Goal: Complete application form

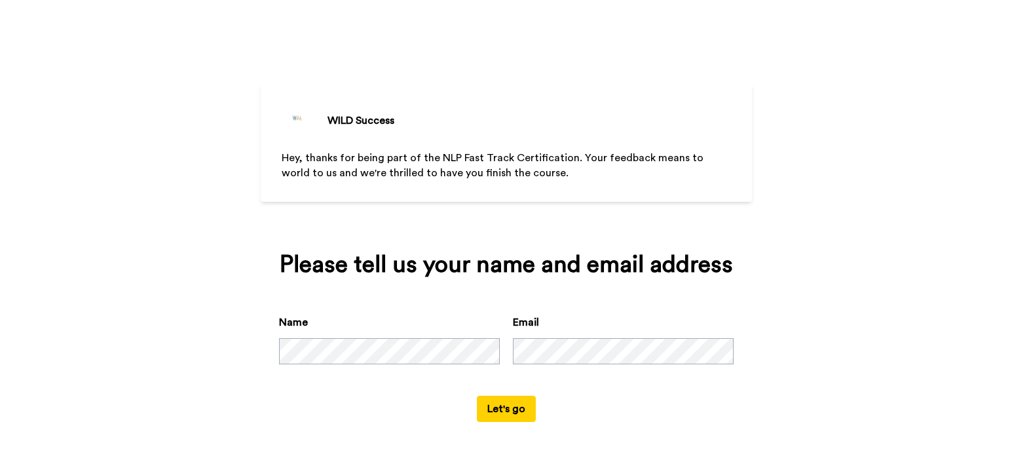
click at [509, 411] on button "Let's go" at bounding box center [506, 408] width 59 height 26
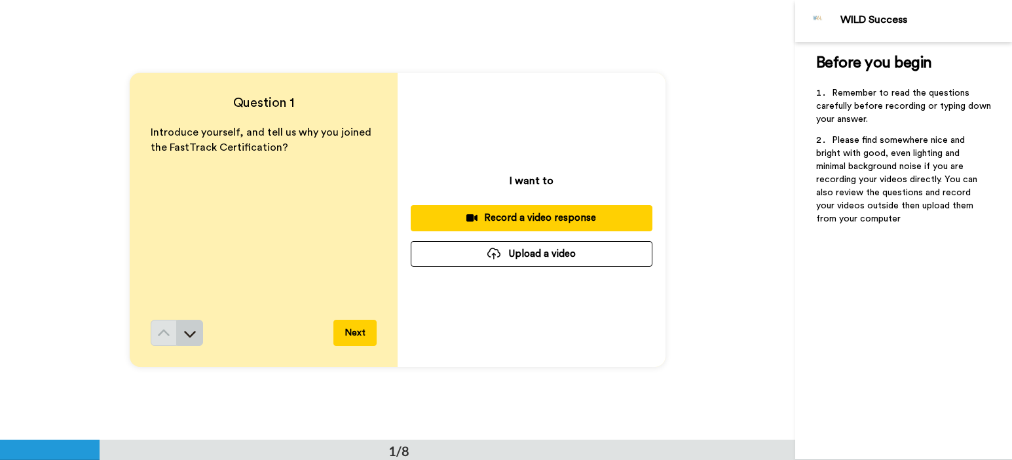
click at [185, 336] on icon at bounding box center [189, 333] width 13 height 13
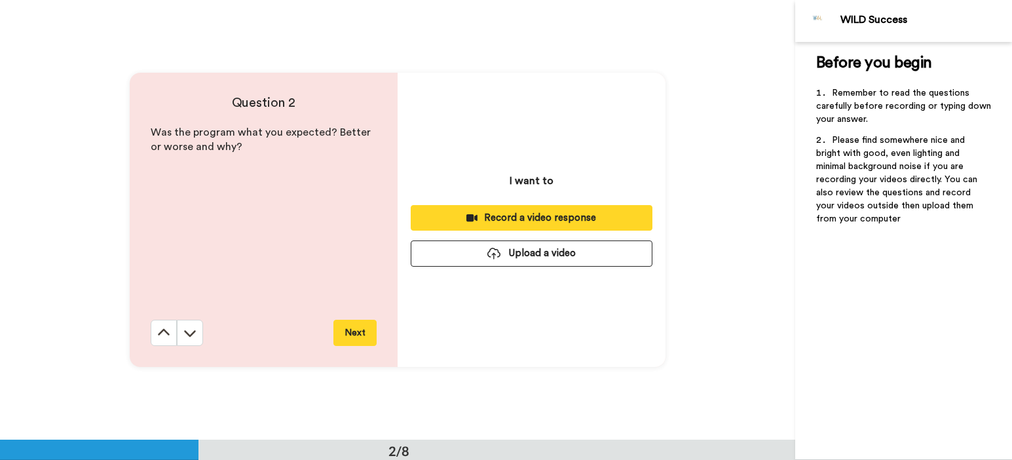
scroll to position [440, 0]
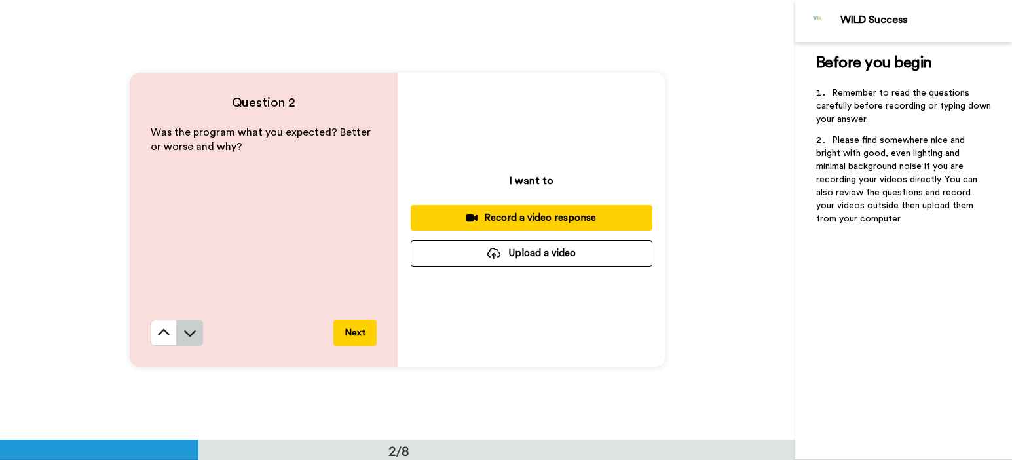
click at [187, 335] on icon at bounding box center [190, 333] width 12 height 7
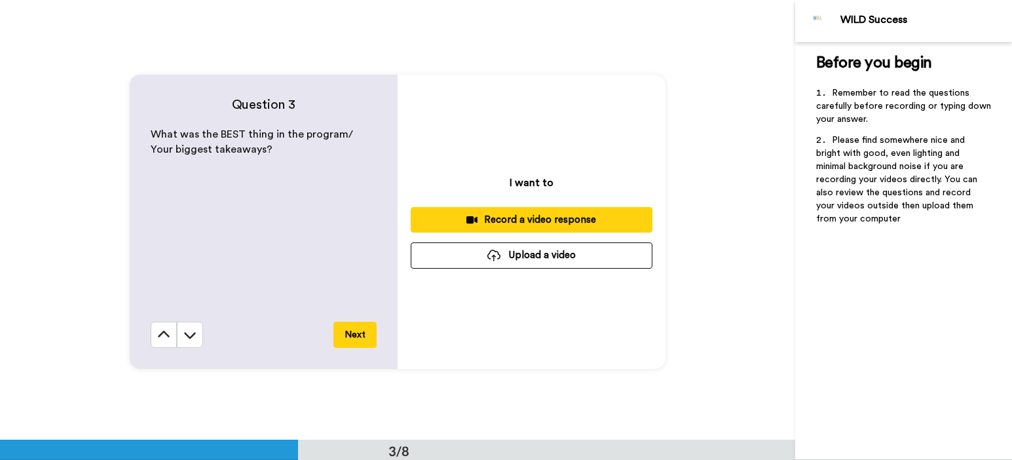
scroll to position [879, 0]
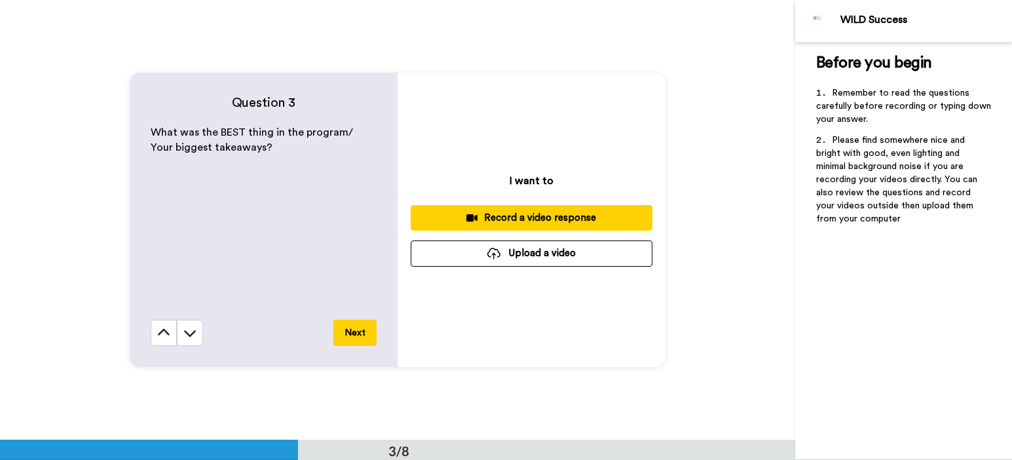
click at [187, 335] on icon at bounding box center [190, 334] width 12 height 7
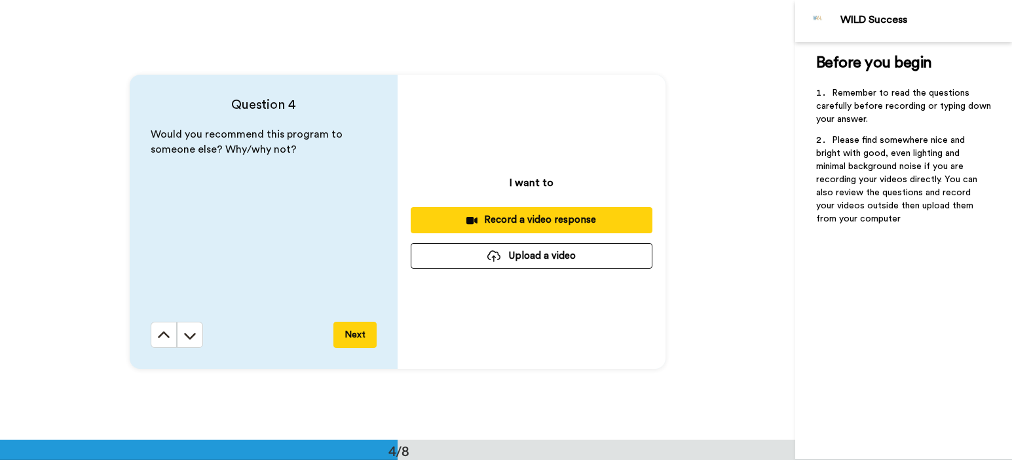
scroll to position [1319, 0]
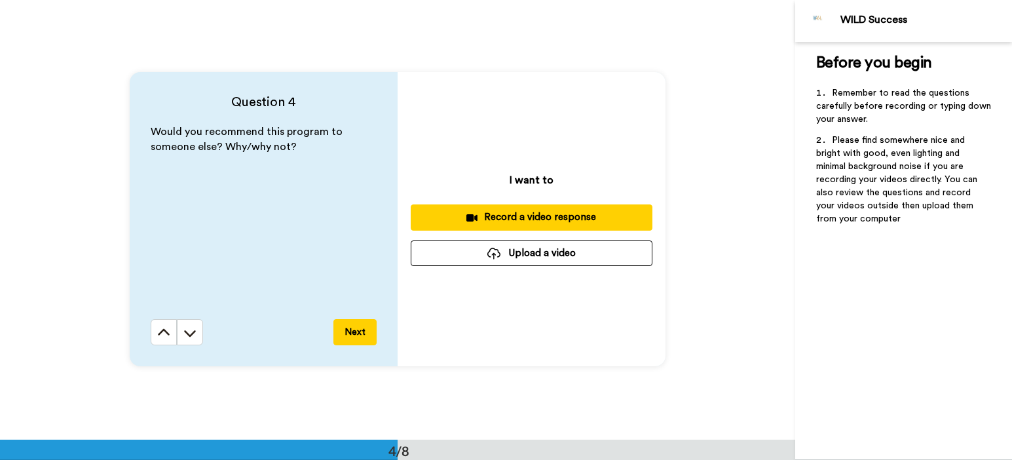
click at [187, 335] on icon at bounding box center [190, 333] width 12 height 7
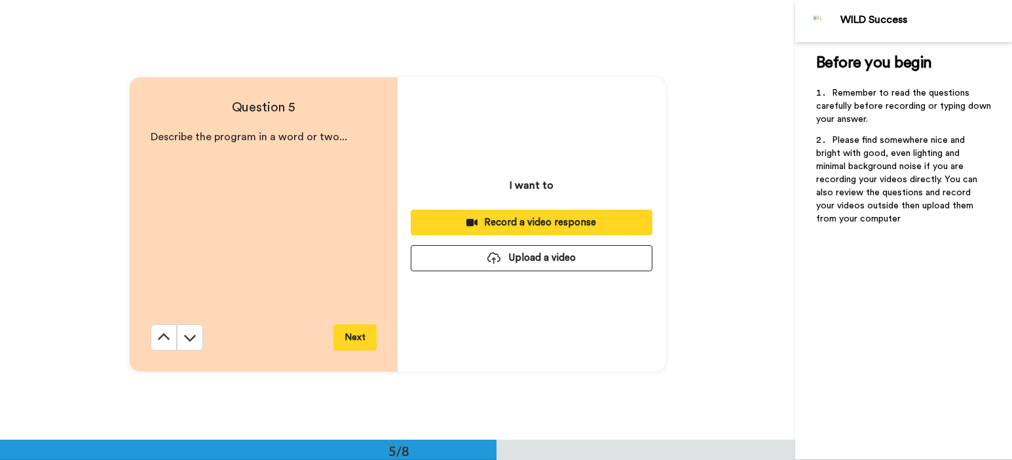
scroll to position [1759, 0]
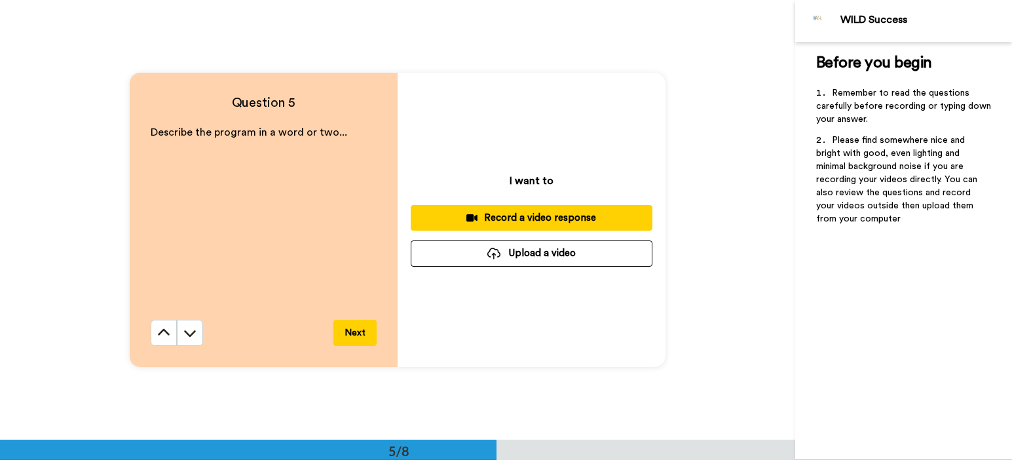
click at [187, 335] on icon at bounding box center [190, 333] width 12 height 7
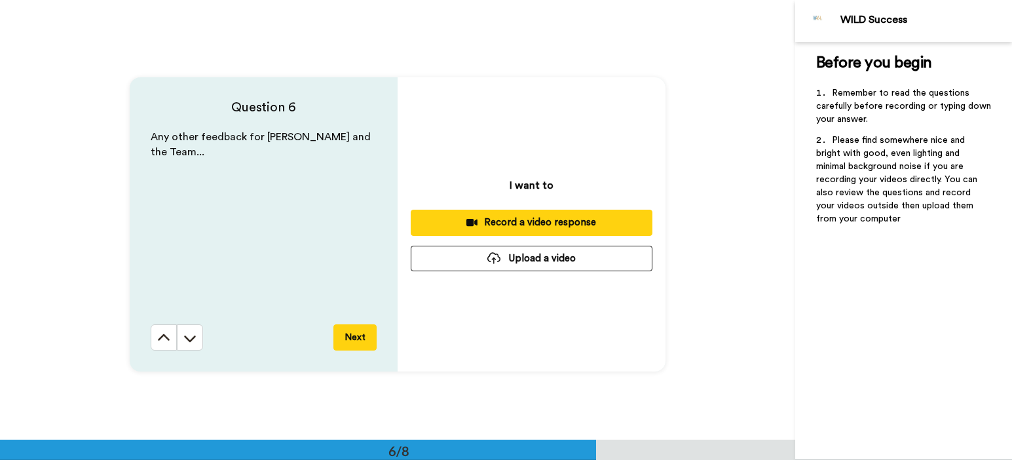
scroll to position [2198, 0]
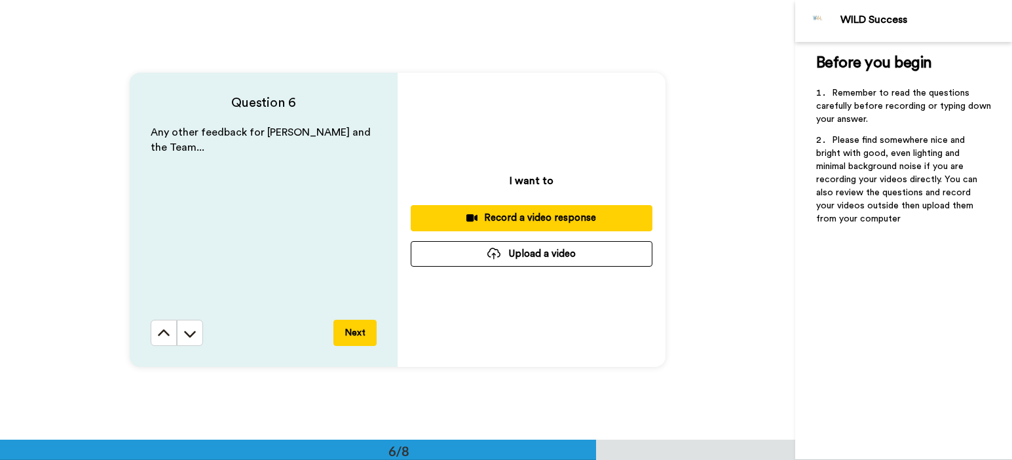
click at [187, 335] on icon at bounding box center [190, 334] width 12 height 7
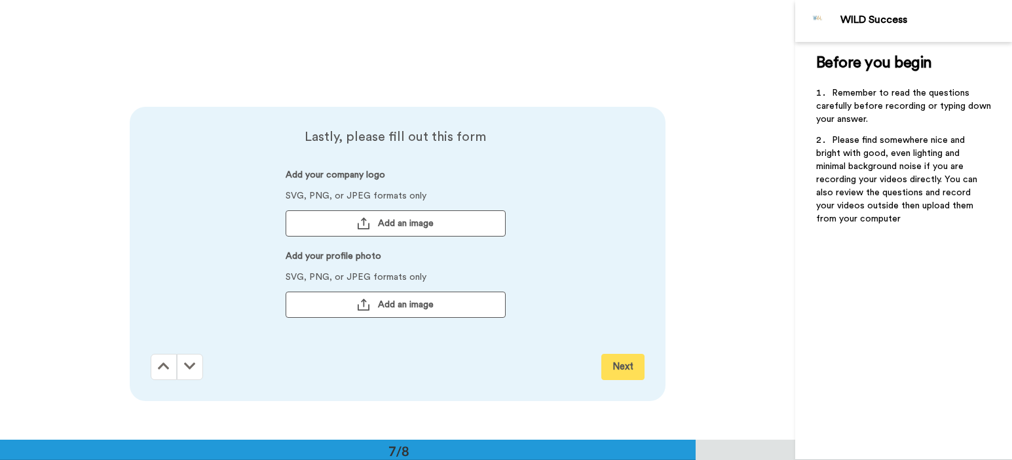
scroll to position [2638, 0]
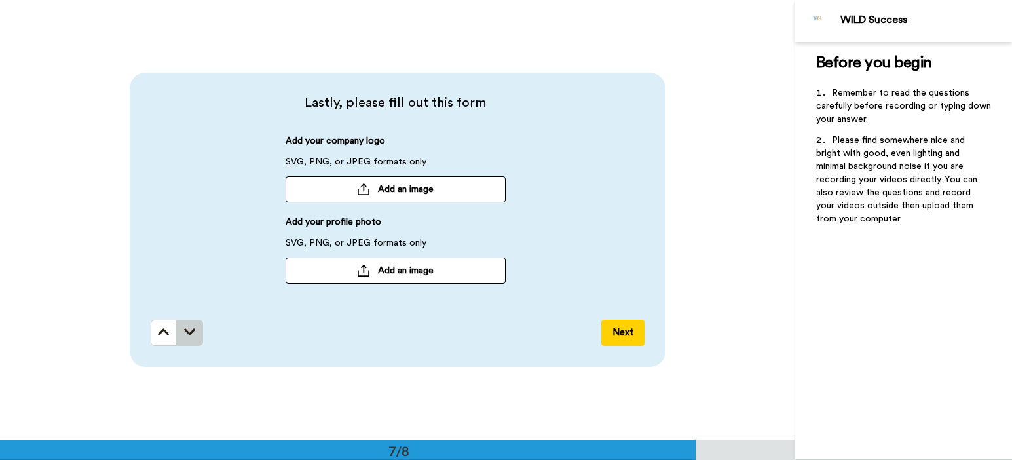
click at [188, 335] on icon at bounding box center [190, 331] width 12 height 13
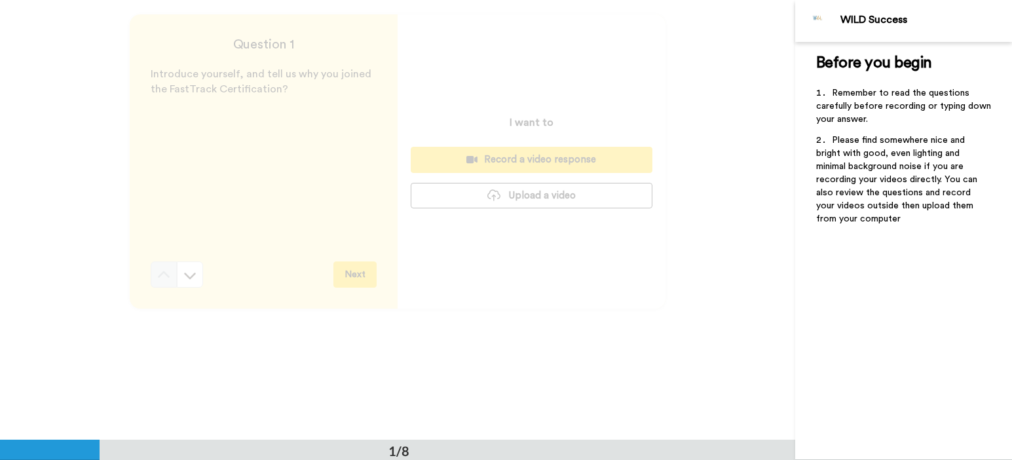
scroll to position [0, 0]
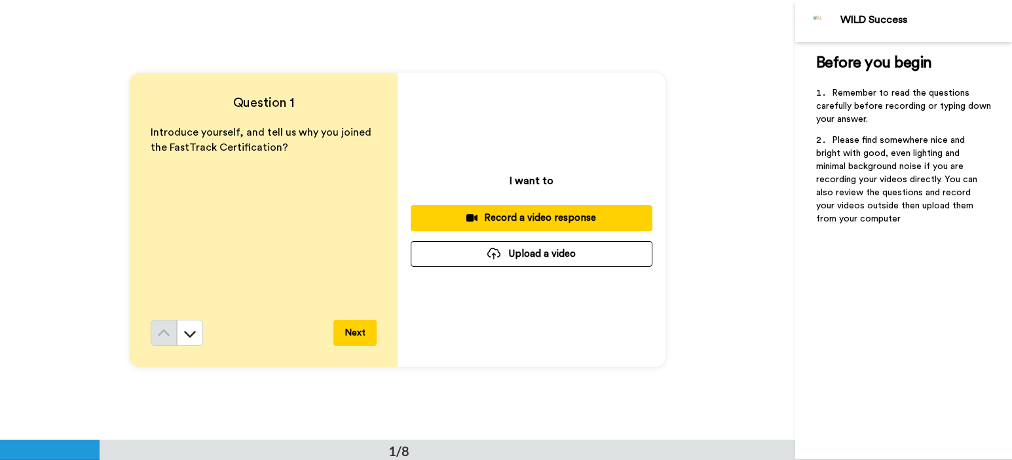
click at [124, 48] on div "Question 1 Introduce yourself, and tell us why you joined the FastTrack Certifi…" at bounding box center [397, 219] width 795 height 439
drag, startPoint x: 126, startPoint y: 52, endPoint x: 131, endPoint y: 63, distance: 11.7
click at [131, 63] on div "Question 1 Introduce yourself, and tell us why you joined the FastTrack Certifi…" at bounding box center [397, 219] width 795 height 439
click at [183, 329] on icon at bounding box center [189, 333] width 13 height 13
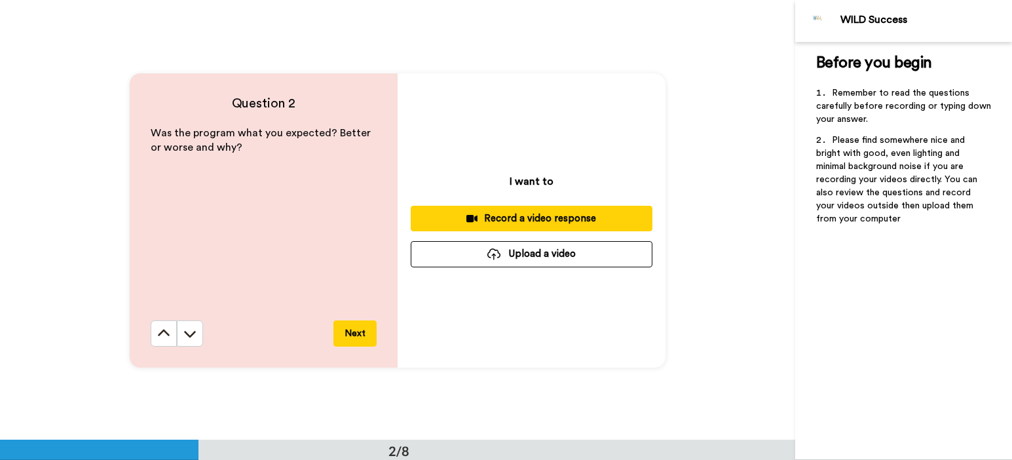
scroll to position [440, 0]
click at [190, 329] on icon at bounding box center [189, 332] width 13 height 13
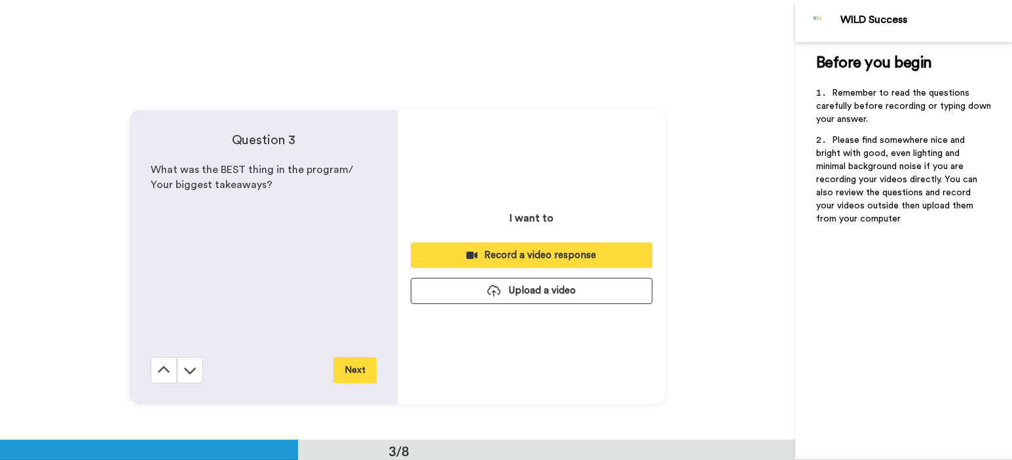
scroll to position [879, 0]
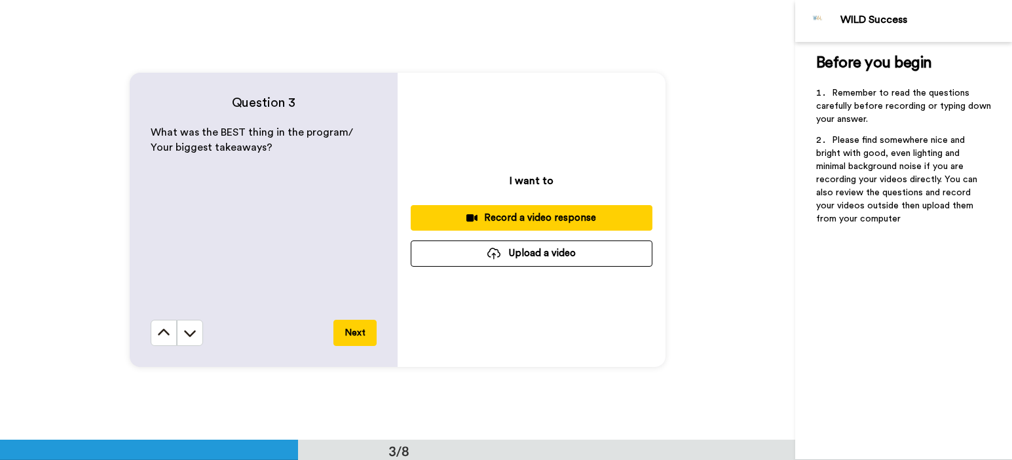
click at [192, 346] on div "Question 3 What was the BEST thing in the program/ Your biggest takeaways? Next" at bounding box center [264, 220] width 268 height 294
click at [183, 331] on icon at bounding box center [189, 332] width 13 height 13
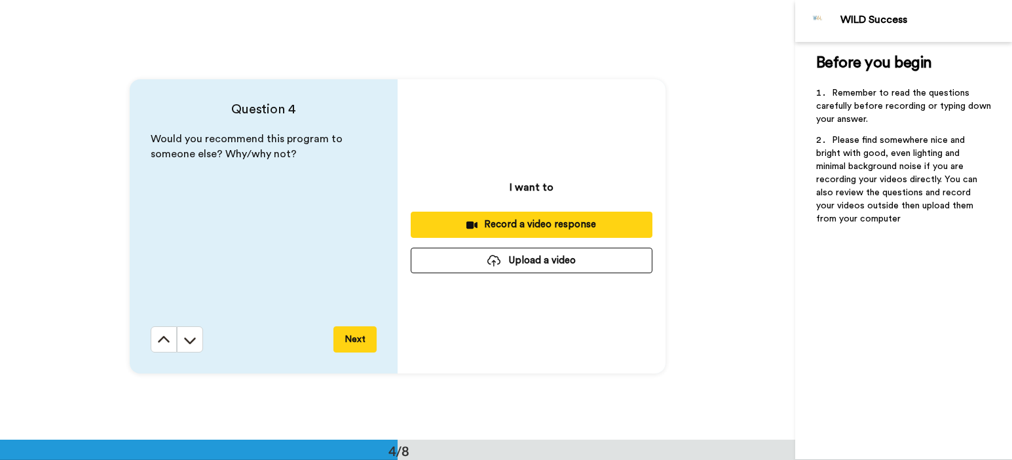
scroll to position [1319, 0]
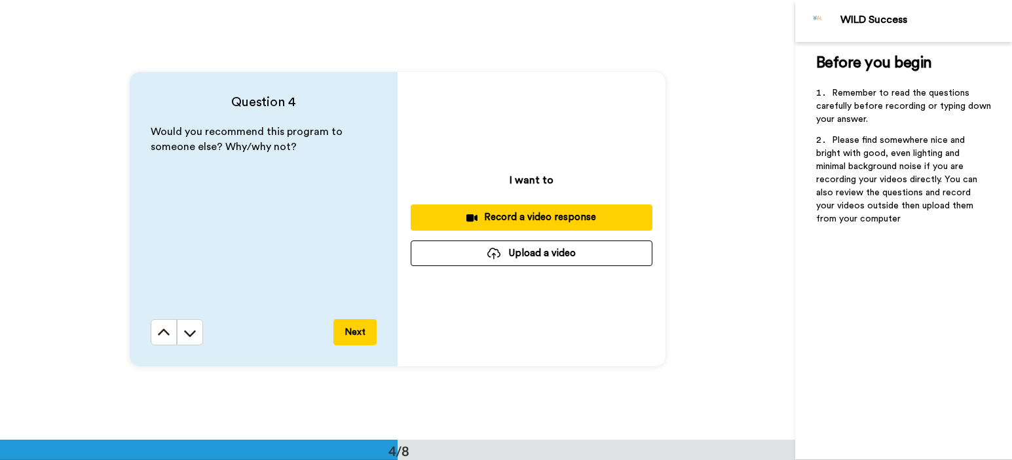
click at [189, 331] on icon at bounding box center [189, 332] width 13 height 13
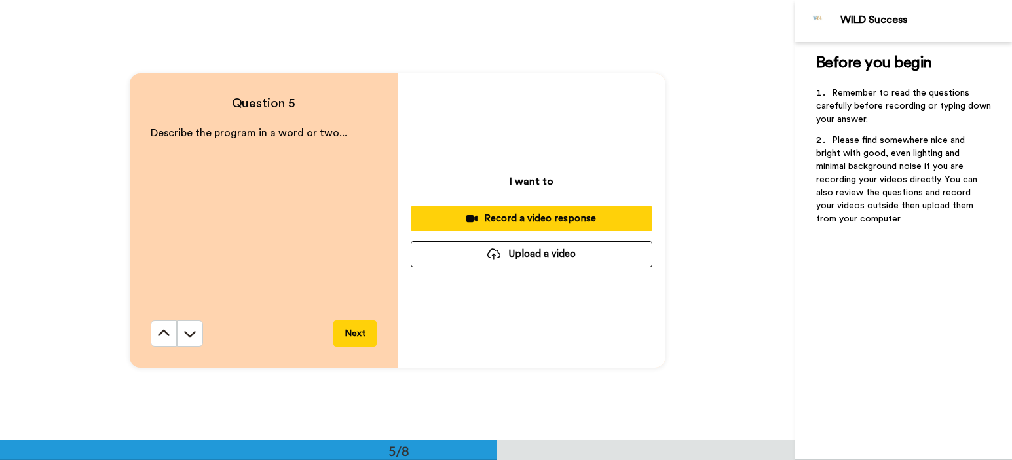
scroll to position [1759, 0]
click at [189, 331] on icon at bounding box center [189, 332] width 13 height 13
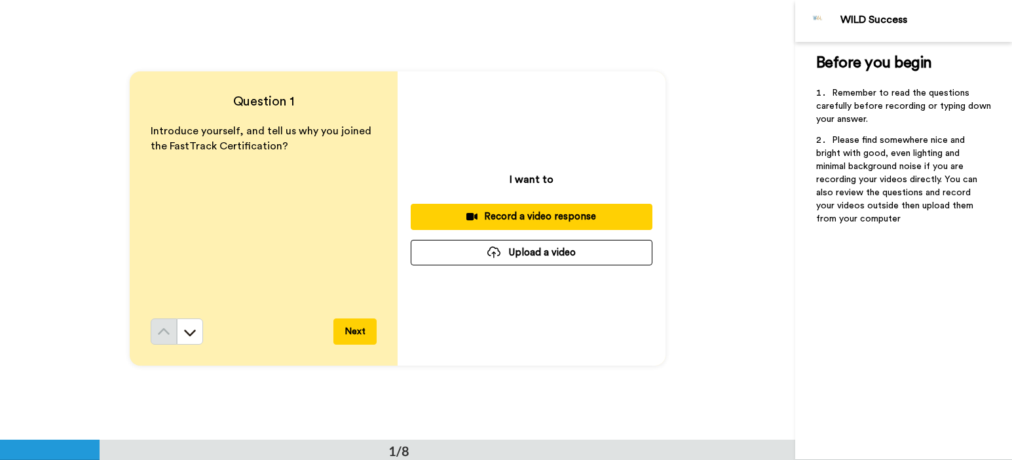
scroll to position [0, 0]
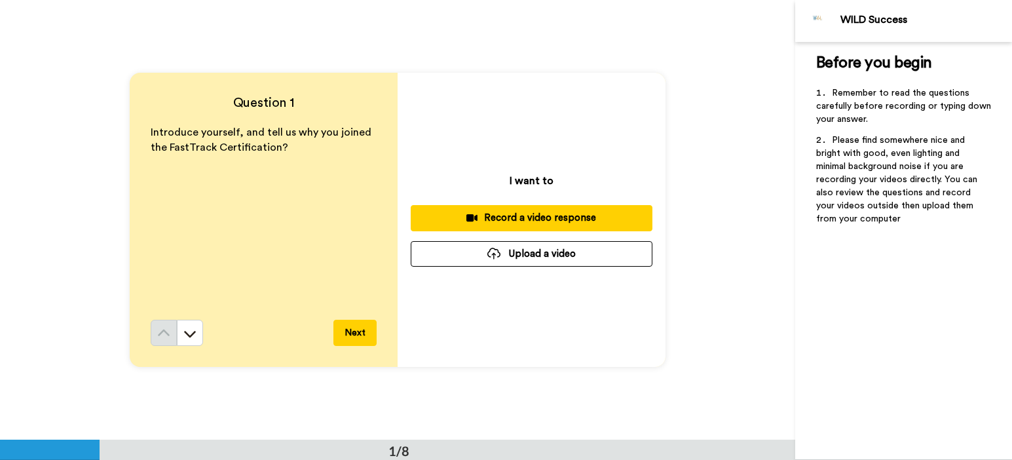
click at [592, 219] on div "Record a video response" at bounding box center [531, 218] width 221 height 14
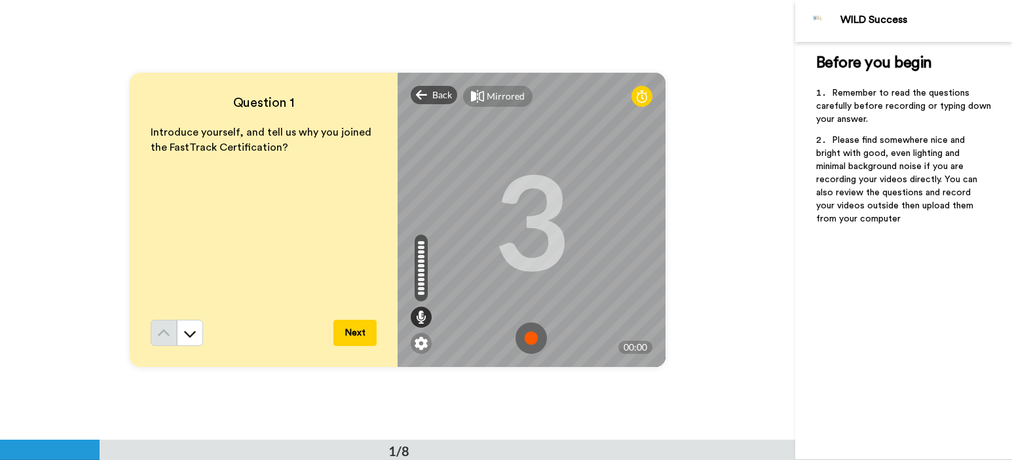
click at [530, 339] on img at bounding box center [530, 337] width 31 height 31
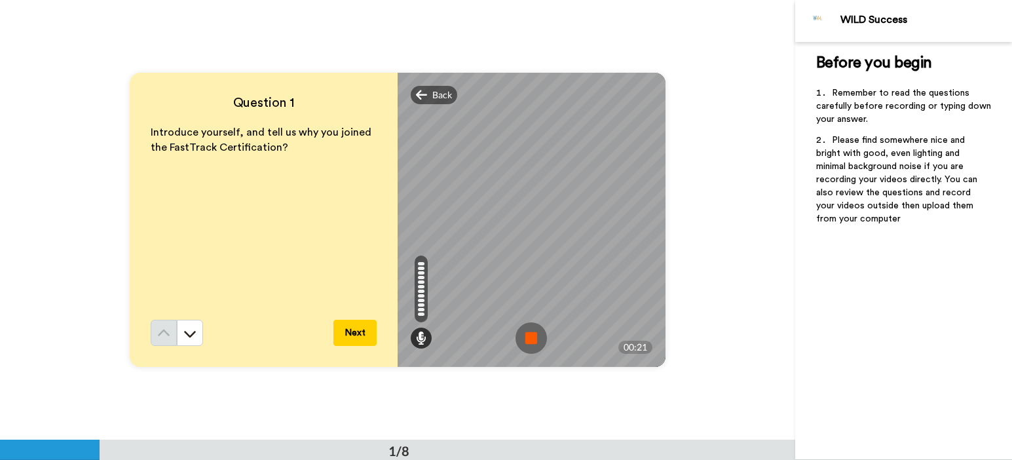
click at [530, 339] on img at bounding box center [530, 337] width 31 height 31
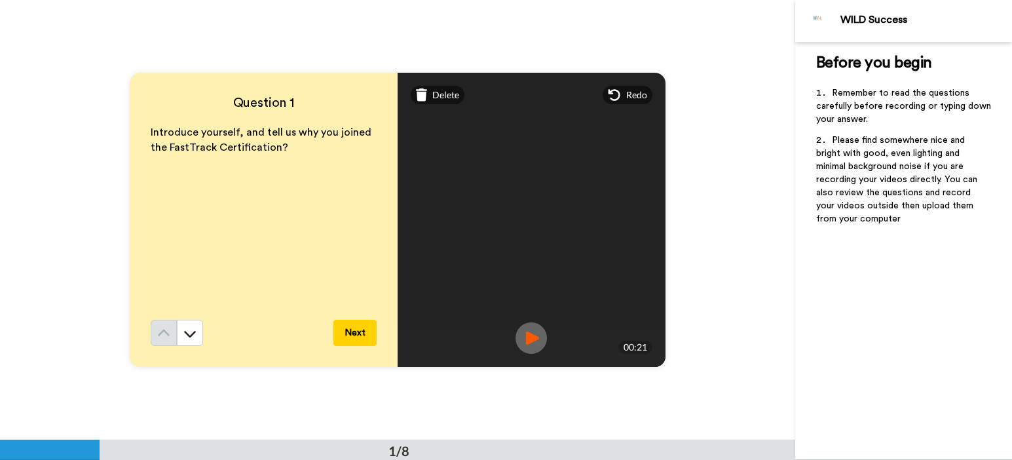
click at [354, 327] on button "Next" at bounding box center [354, 333] width 43 height 26
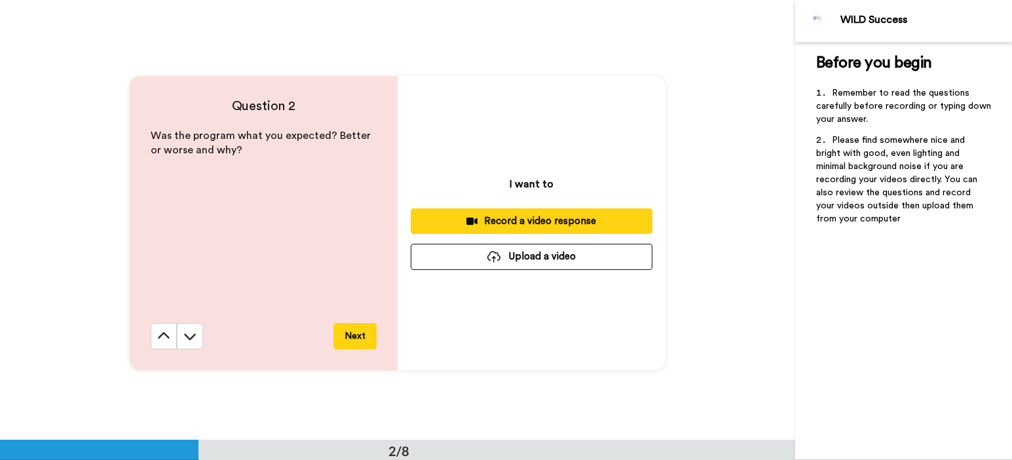
scroll to position [440, 0]
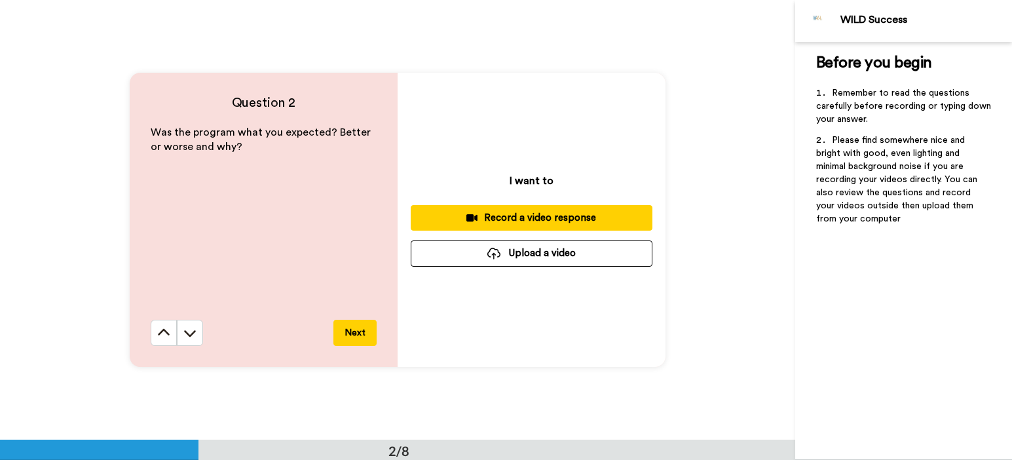
click at [527, 218] on div "Record a video response" at bounding box center [531, 218] width 221 height 14
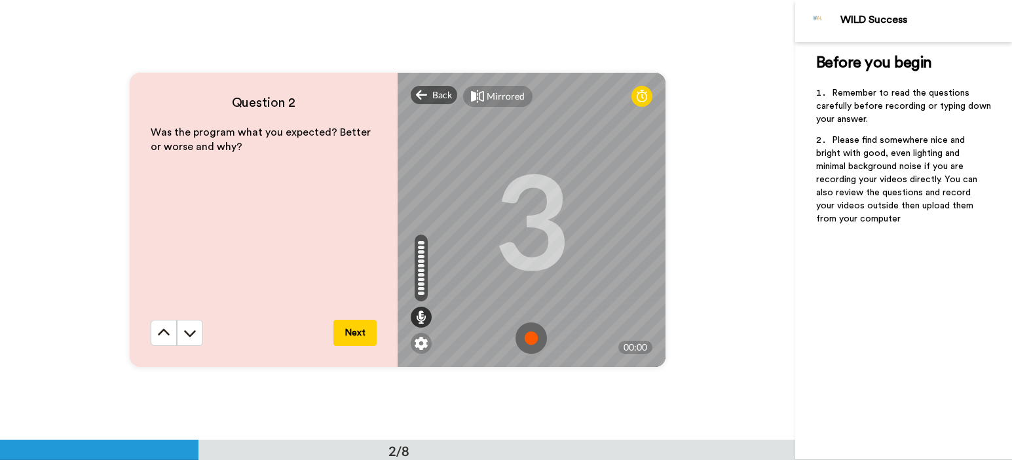
click at [526, 337] on img at bounding box center [530, 337] width 31 height 31
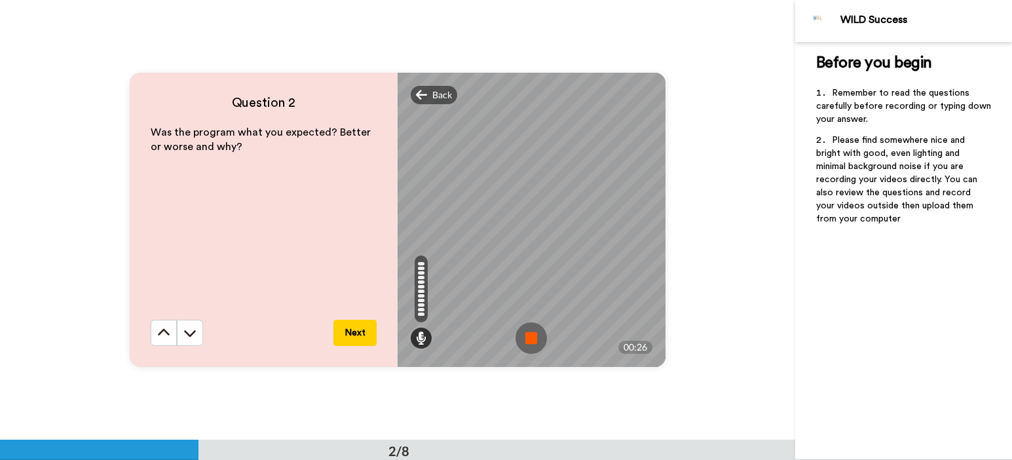
click at [526, 337] on img at bounding box center [530, 337] width 31 height 31
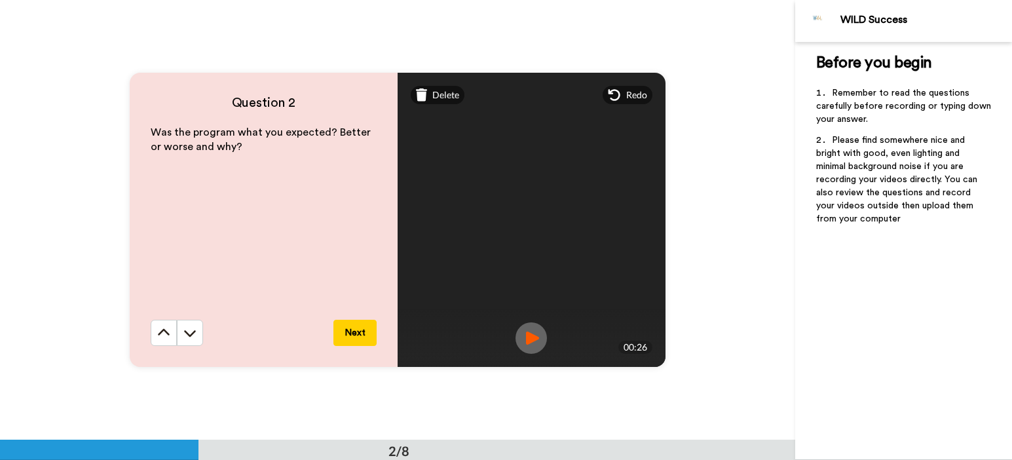
click at [360, 329] on button "Next" at bounding box center [354, 333] width 43 height 26
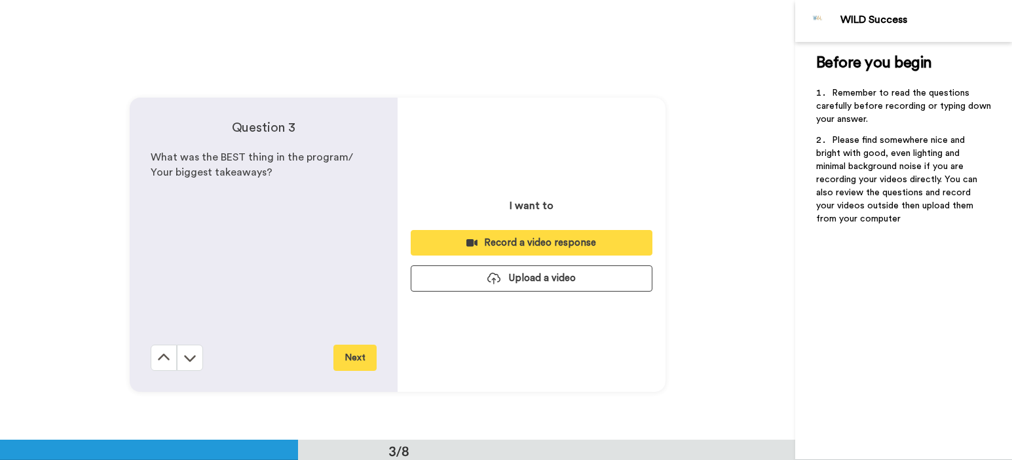
scroll to position [879, 0]
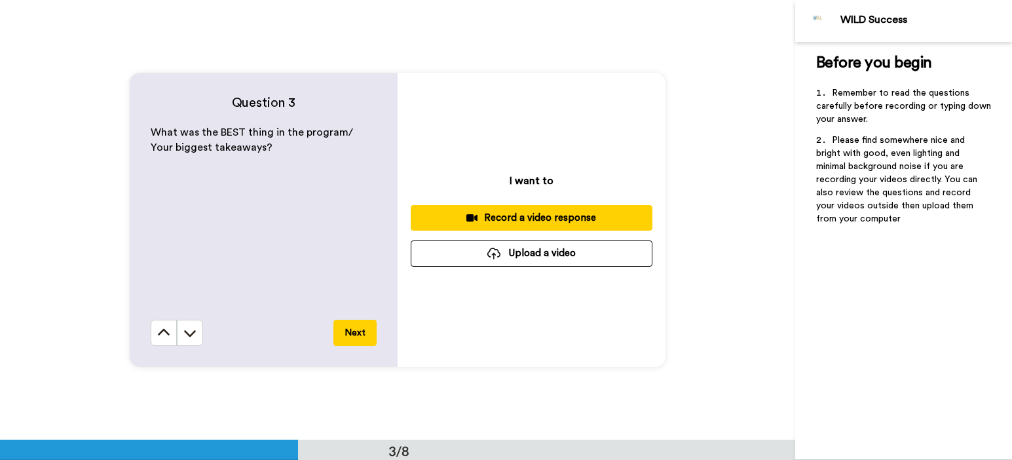
click at [551, 213] on div "Record a video response" at bounding box center [531, 218] width 221 height 14
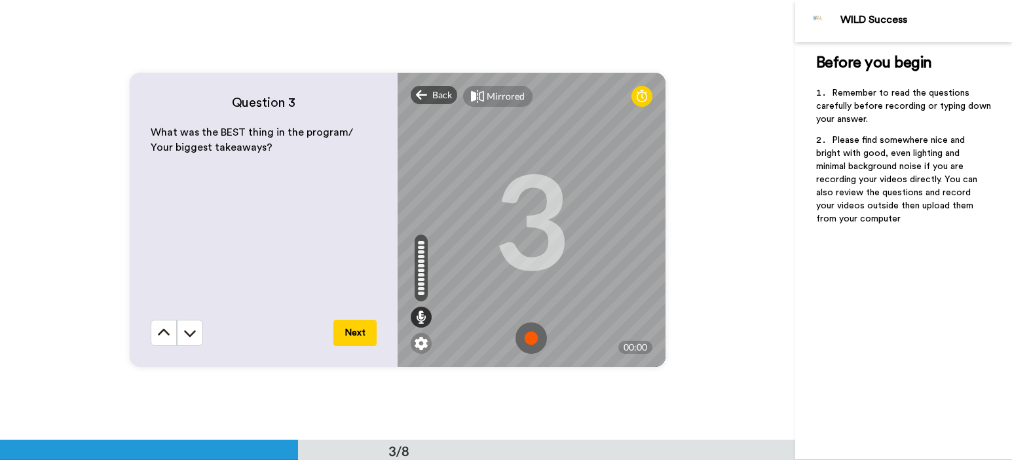
click at [527, 338] on img at bounding box center [530, 337] width 31 height 31
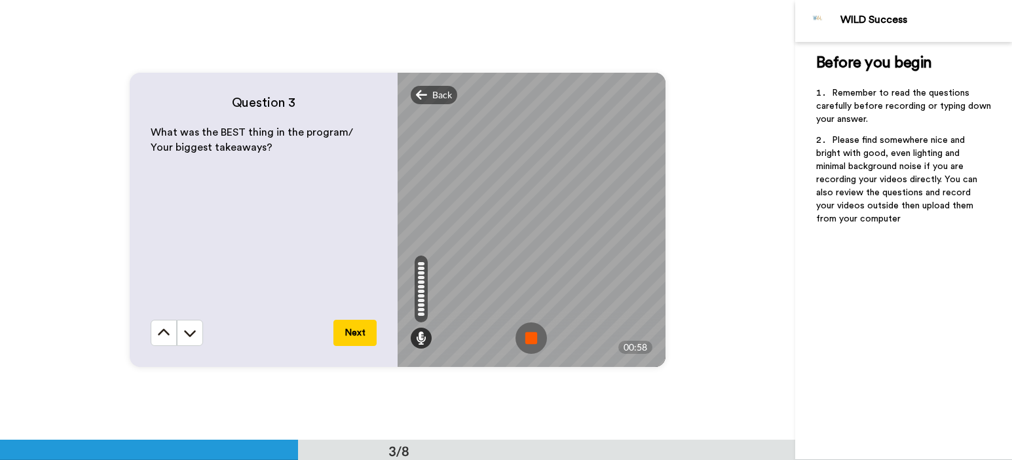
click at [527, 338] on img at bounding box center [530, 337] width 31 height 31
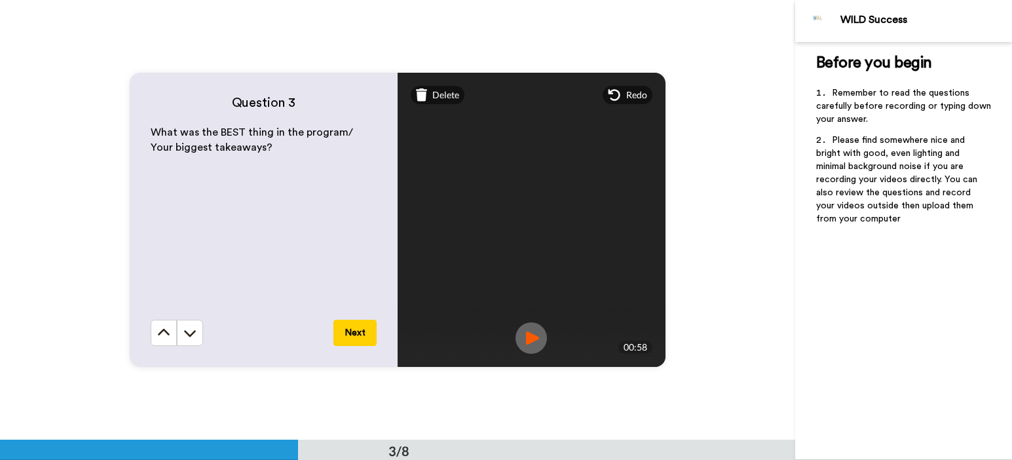
click at [352, 335] on button "Next" at bounding box center [354, 333] width 43 height 26
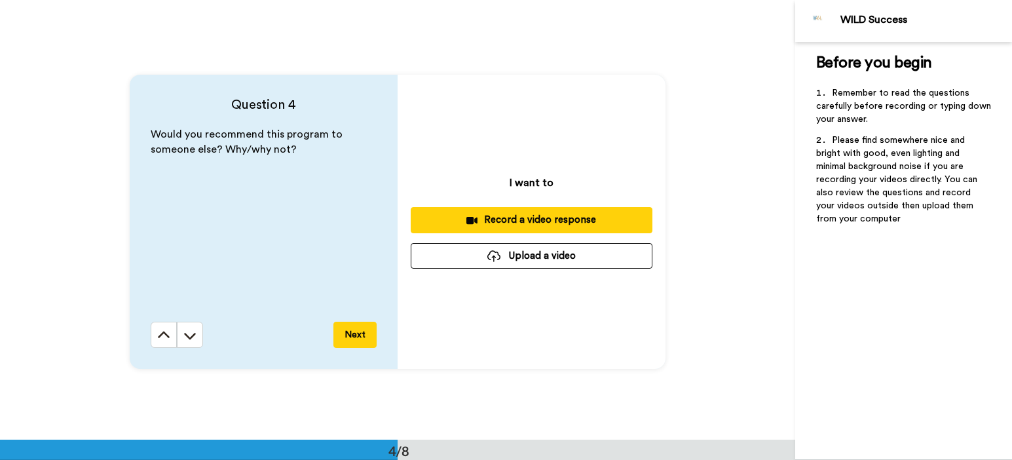
scroll to position [1319, 0]
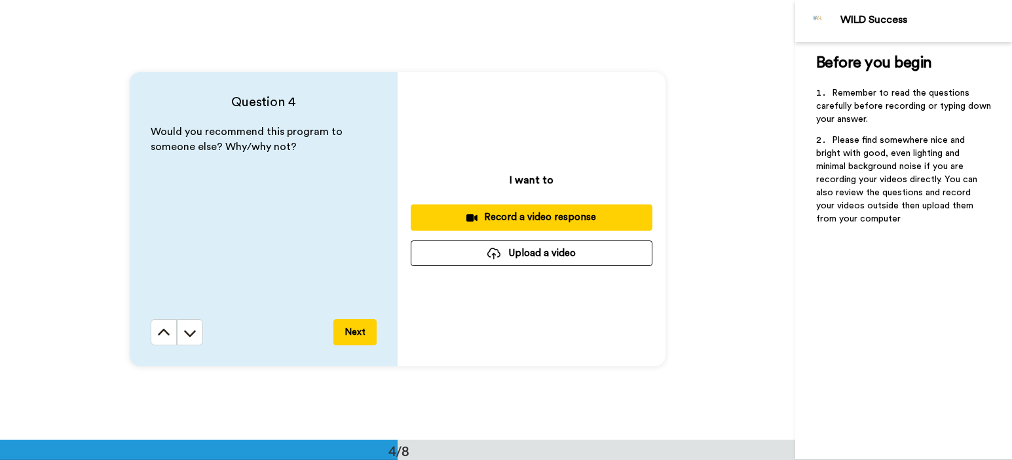
click at [574, 214] on div "Record a video response" at bounding box center [531, 217] width 221 height 14
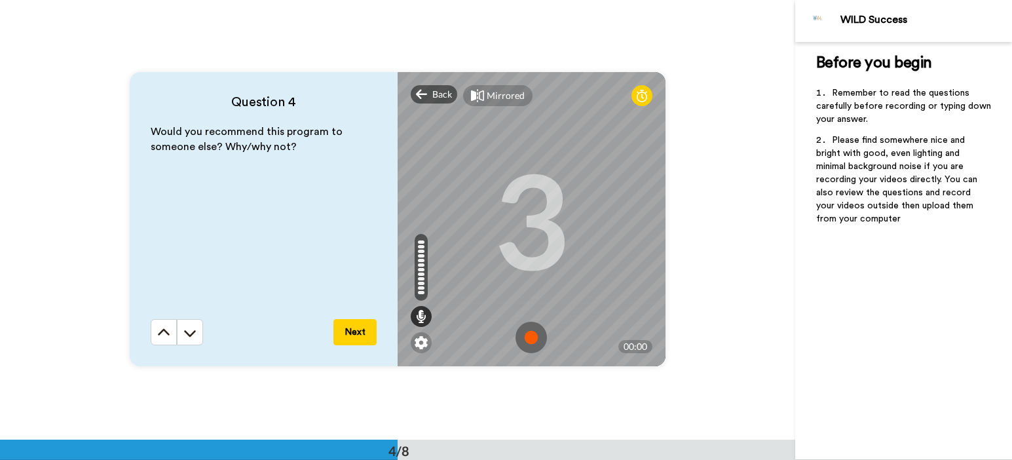
click at [528, 339] on img at bounding box center [530, 336] width 31 height 31
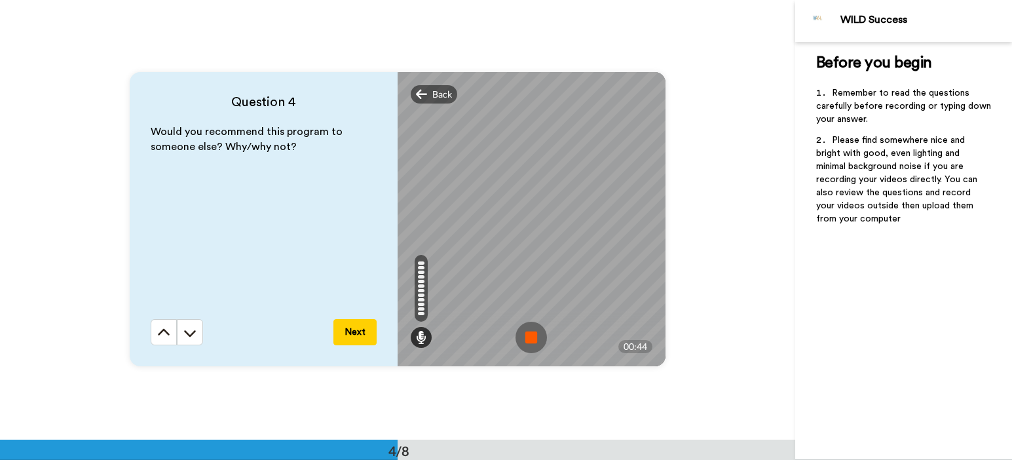
click at [528, 335] on img at bounding box center [530, 336] width 31 height 31
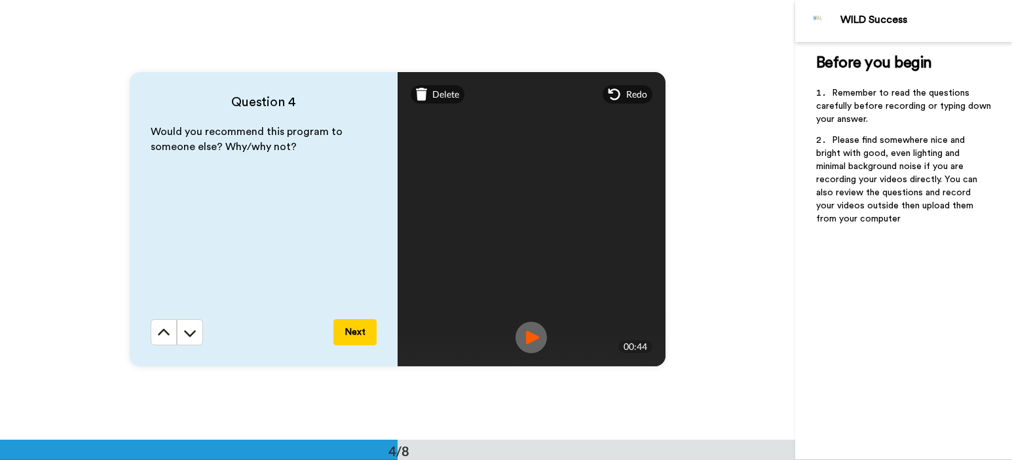
click at [351, 331] on button "Next" at bounding box center [354, 332] width 43 height 26
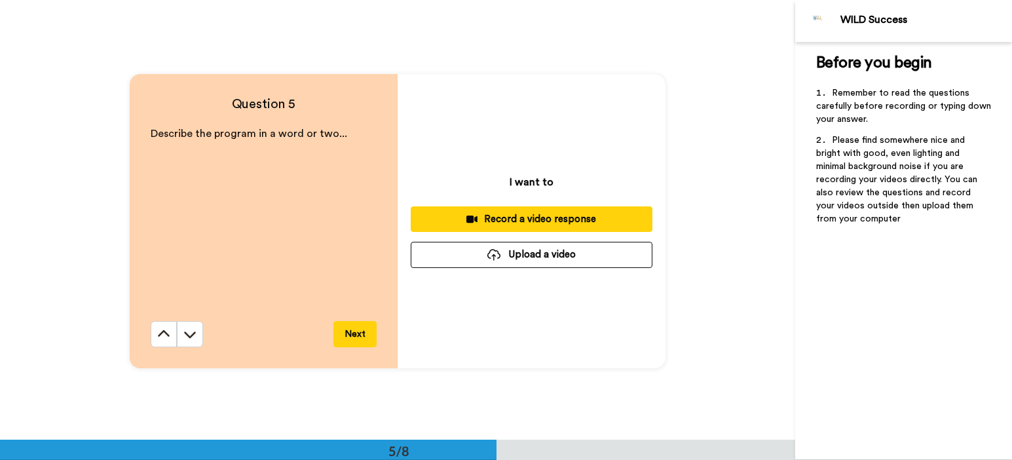
scroll to position [1759, 0]
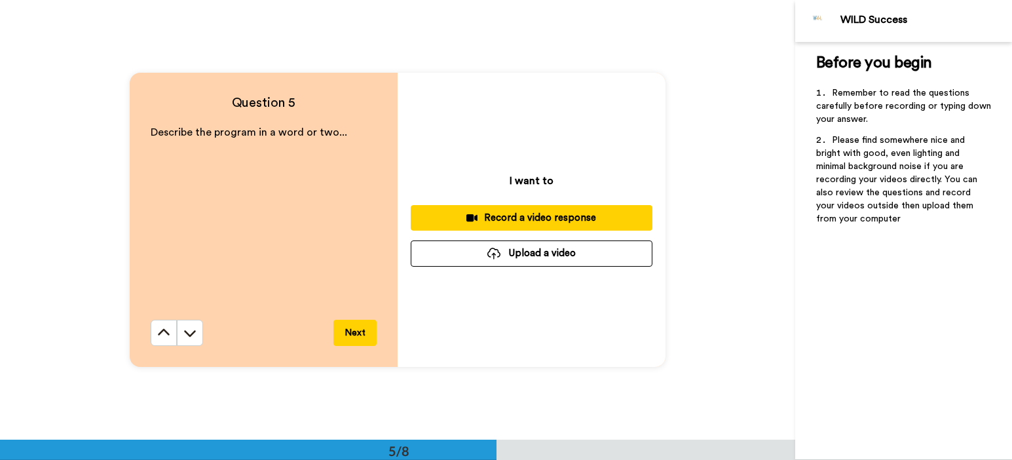
click at [552, 218] on div "Record a video response" at bounding box center [531, 218] width 221 height 14
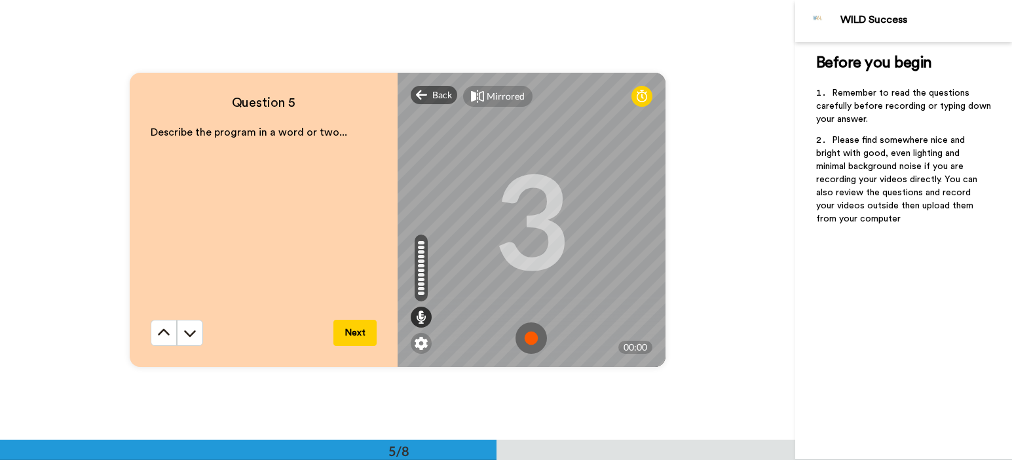
click at [527, 335] on img at bounding box center [530, 337] width 31 height 31
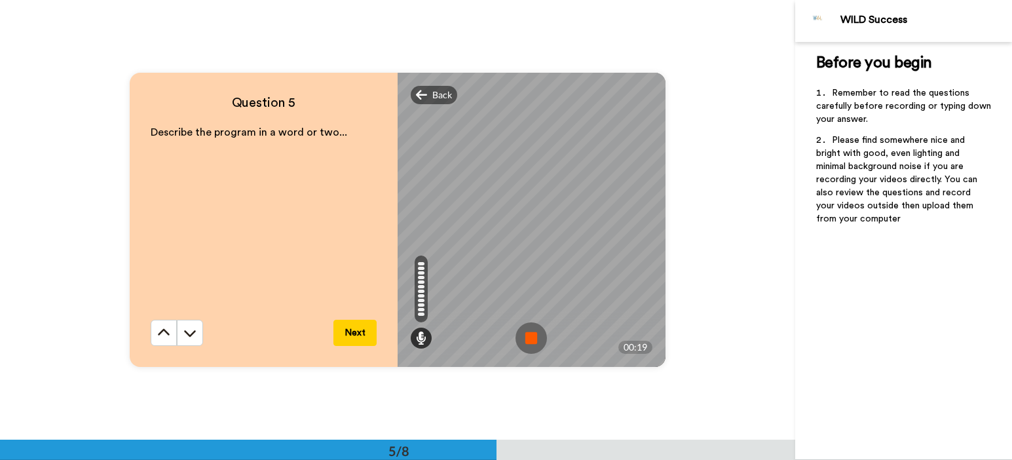
click at [528, 335] on img at bounding box center [530, 337] width 31 height 31
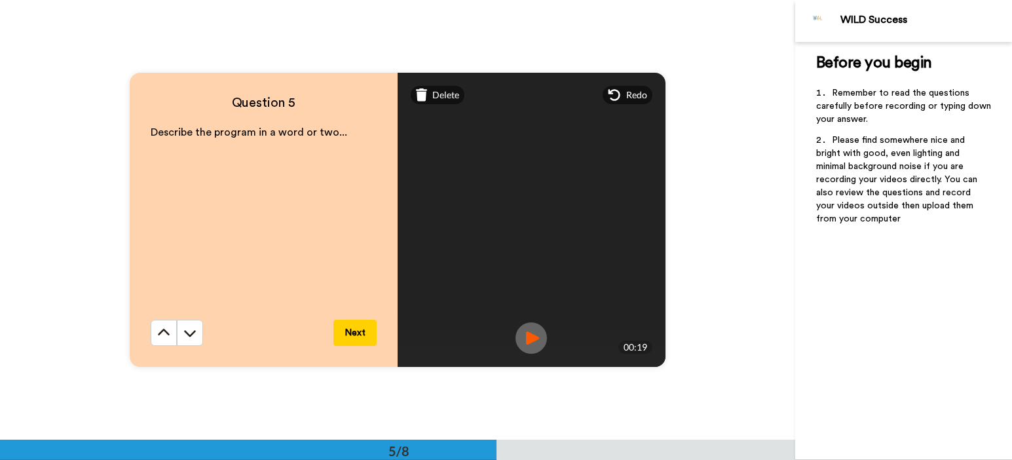
click at [352, 331] on button "Next" at bounding box center [354, 333] width 43 height 26
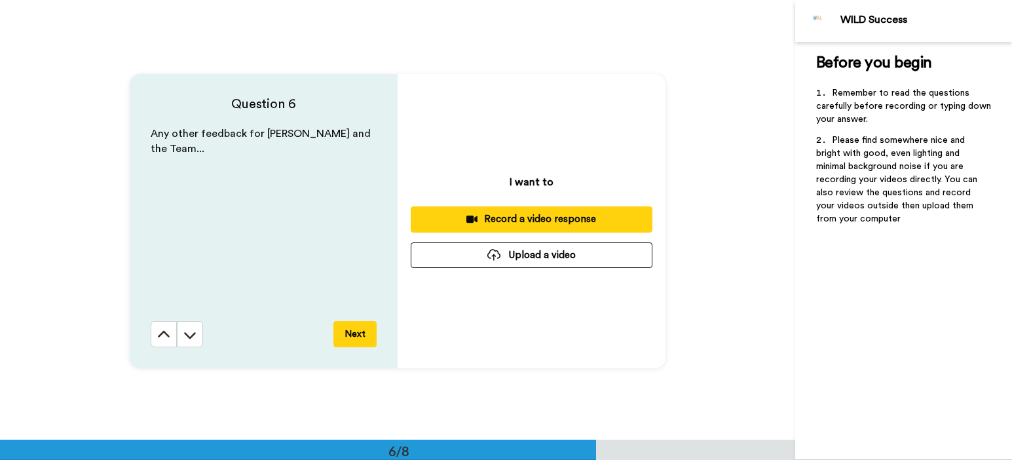
scroll to position [2198, 0]
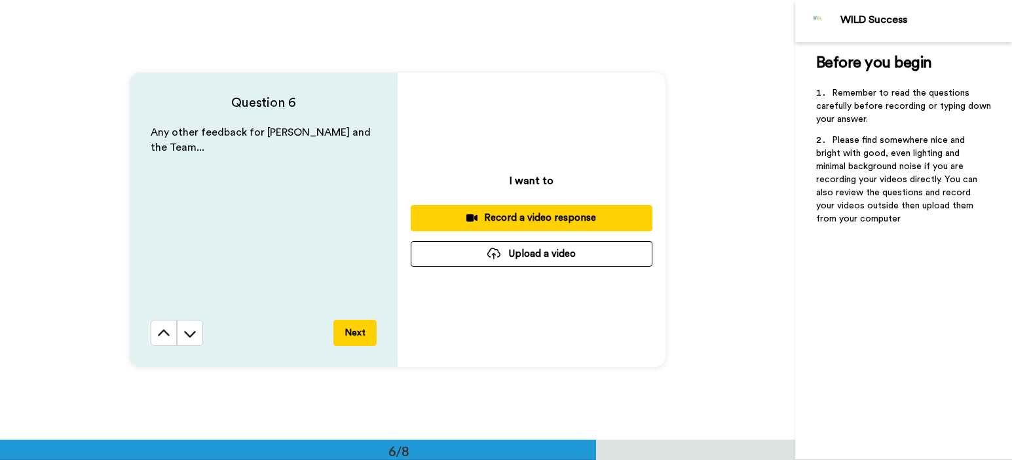
click at [527, 217] on div "Record a video response" at bounding box center [531, 218] width 221 height 14
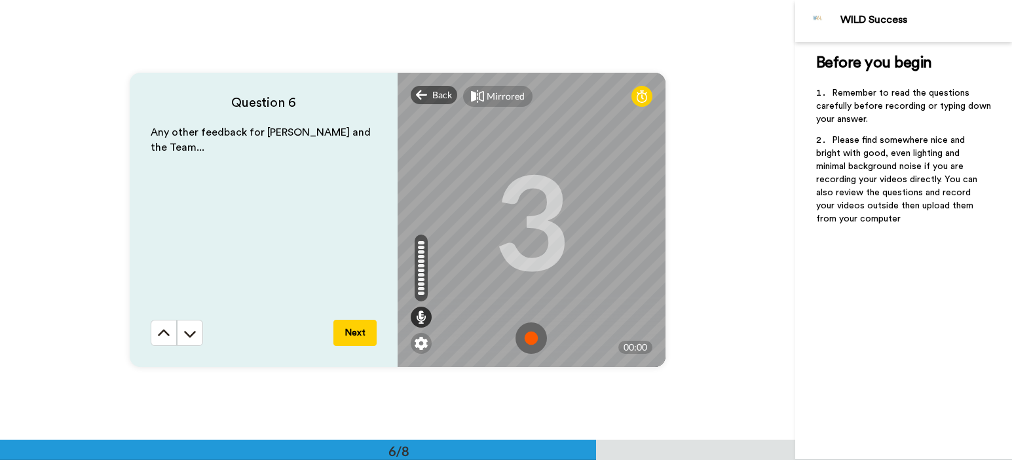
click at [524, 335] on img at bounding box center [530, 337] width 31 height 31
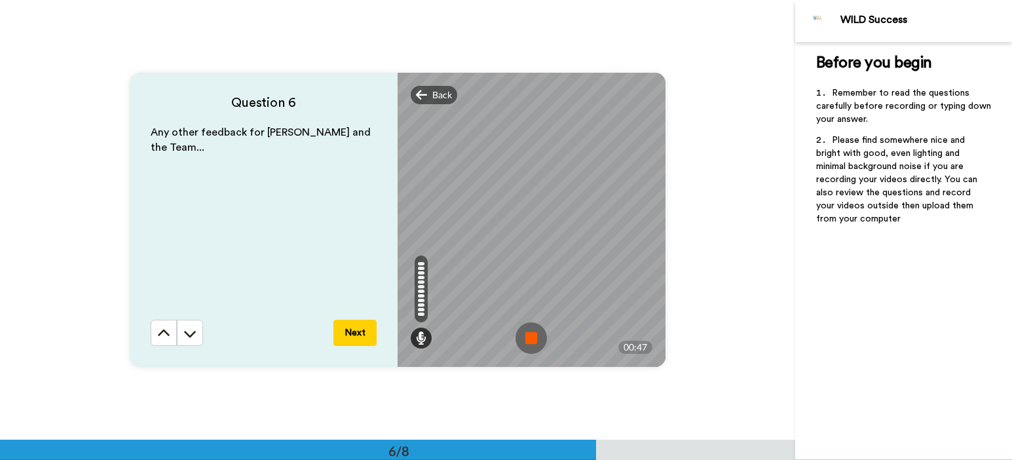
click at [354, 333] on button "Next" at bounding box center [354, 333] width 43 height 26
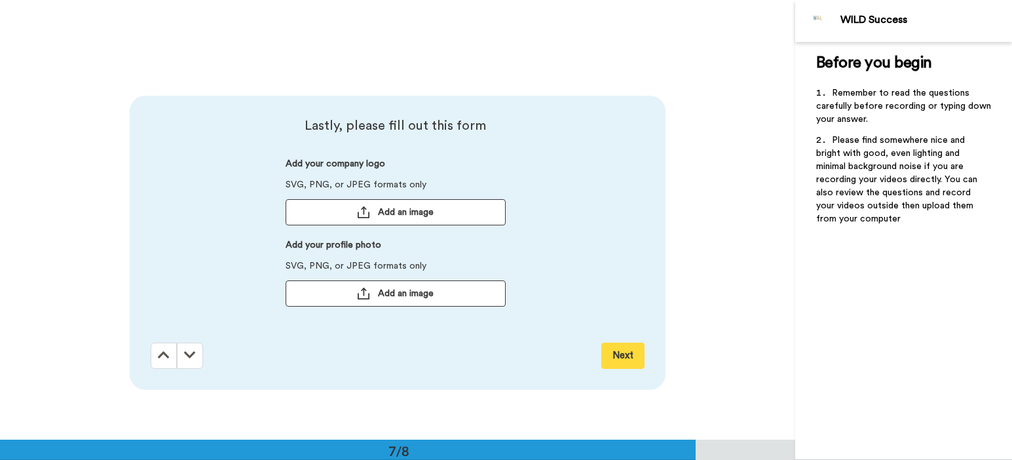
scroll to position [2638, 0]
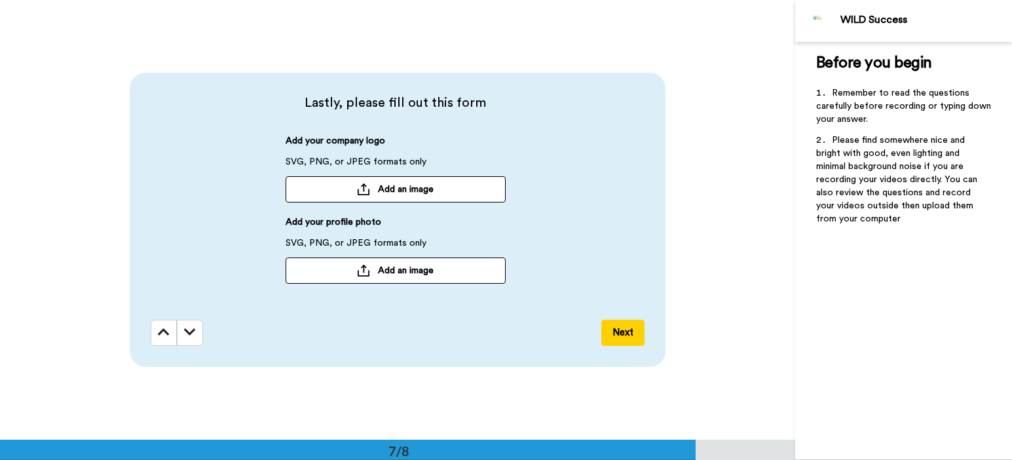
click at [615, 333] on button "Next" at bounding box center [622, 333] width 43 height 26
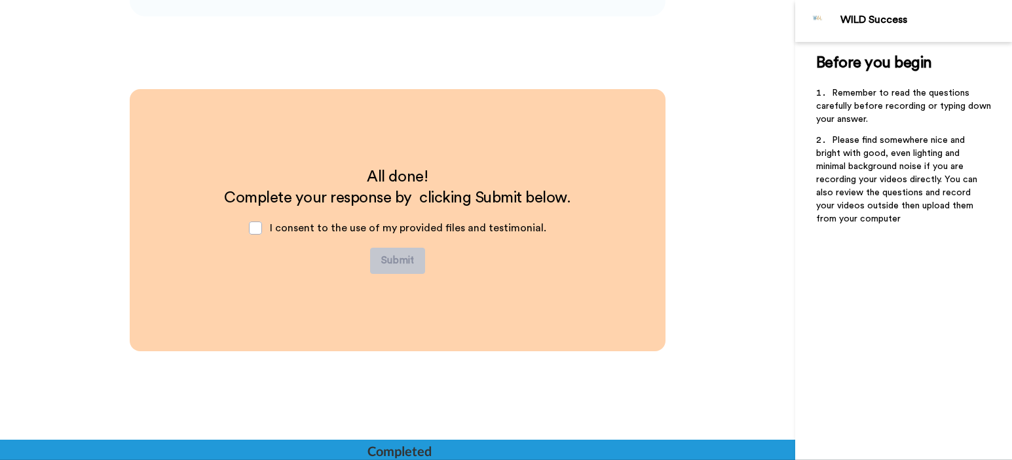
scroll to position [2989, 0]
click at [260, 230] on span at bounding box center [255, 227] width 13 height 13
click at [399, 261] on button "Submit" at bounding box center [397, 260] width 55 height 26
